Goal: Task Accomplishment & Management: Manage account settings

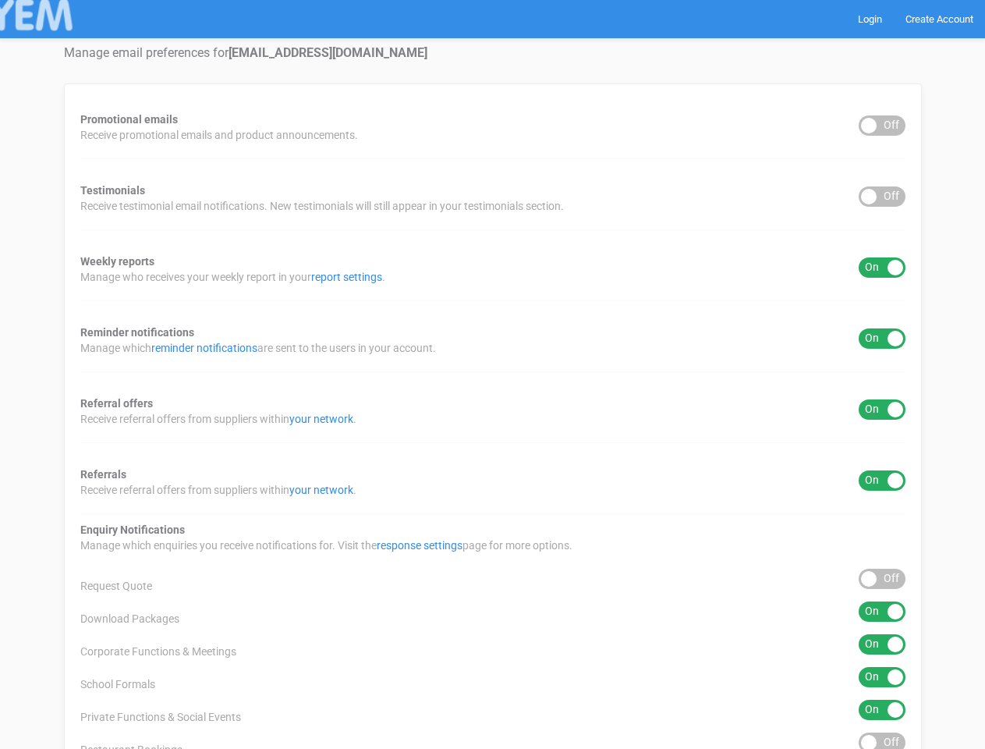
click at [492, 374] on div "Promotional emails ON OFF Receive promotional emails and product announcements.…" at bounding box center [493, 546] width 858 height 927
click at [882, 126] on div "ON OFF" at bounding box center [882, 125] width 47 height 20
click at [882, 197] on div "ON OFF" at bounding box center [882, 196] width 47 height 20
click at [882, 267] on div "ON OFF" at bounding box center [882, 267] width 47 height 20
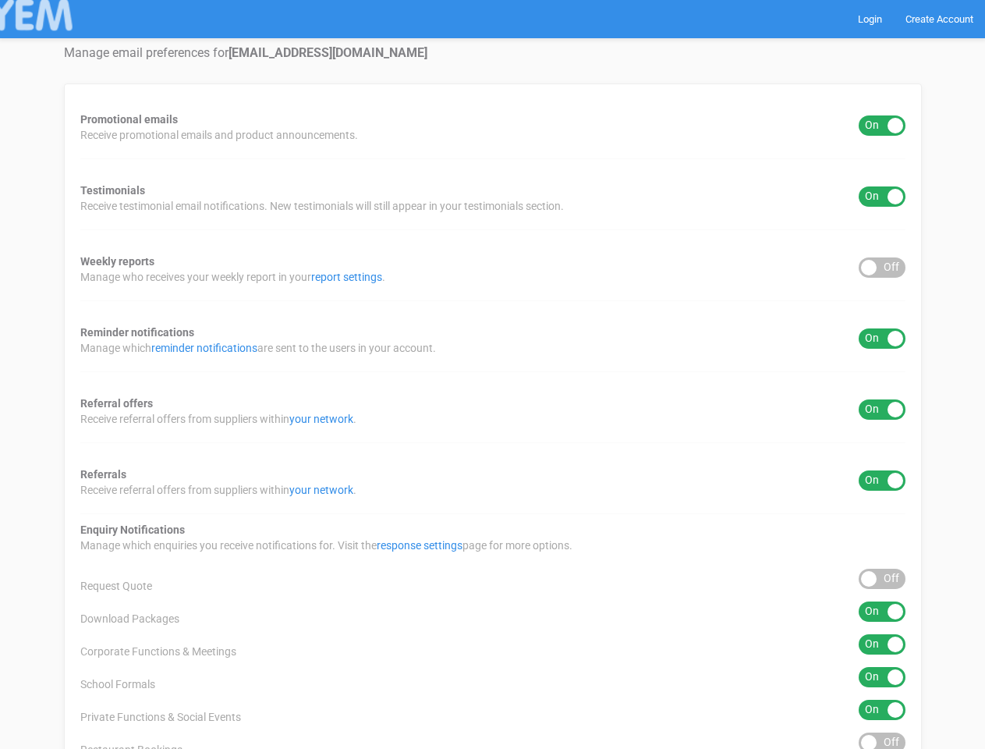
click at [882, 338] on div "ON OFF" at bounding box center [882, 338] width 47 height 20
click at [882, 409] on div "ON OFF" at bounding box center [882, 409] width 47 height 20
click at [882, 480] on div "ON OFF" at bounding box center [882, 480] width 47 height 20
click at [882, 579] on div "ON OFF" at bounding box center [882, 578] width 47 height 20
click at [882, 611] on div "ON OFF" at bounding box center [882, 611] width 47 height 20
